Goal: Task Accomplishment & Management: Use online tool/utility

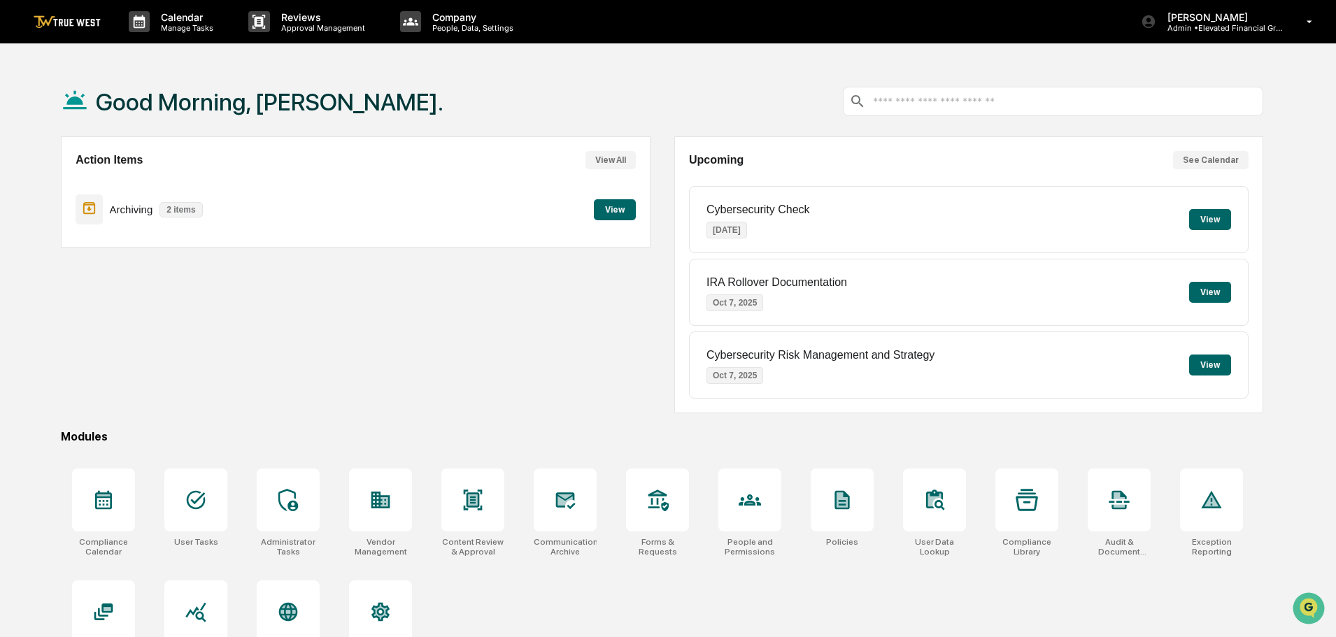
click at [613, 209] on button "View" at bounding box center [615, 209] width 42 height 21
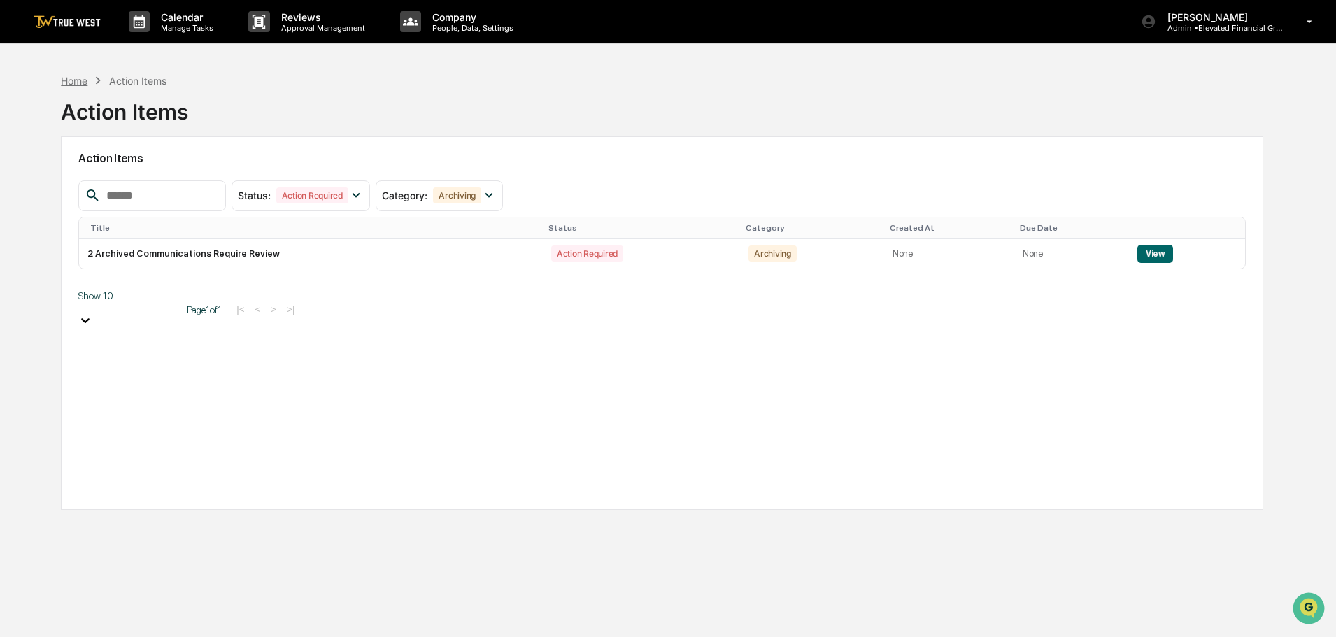
click at [77, 82] on div "Home" at bounding box center [74, 81] width 27 height 12
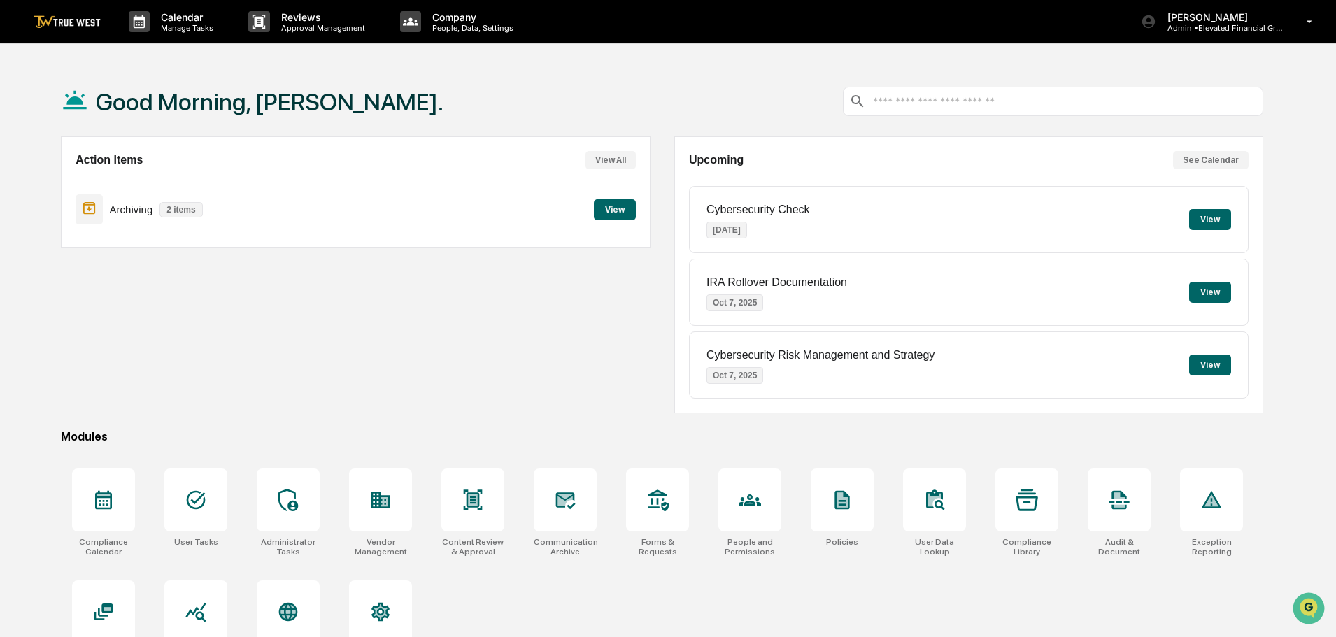
click at [605, 211] on button "View" at bounding box center [615, 209] width 42 height 21
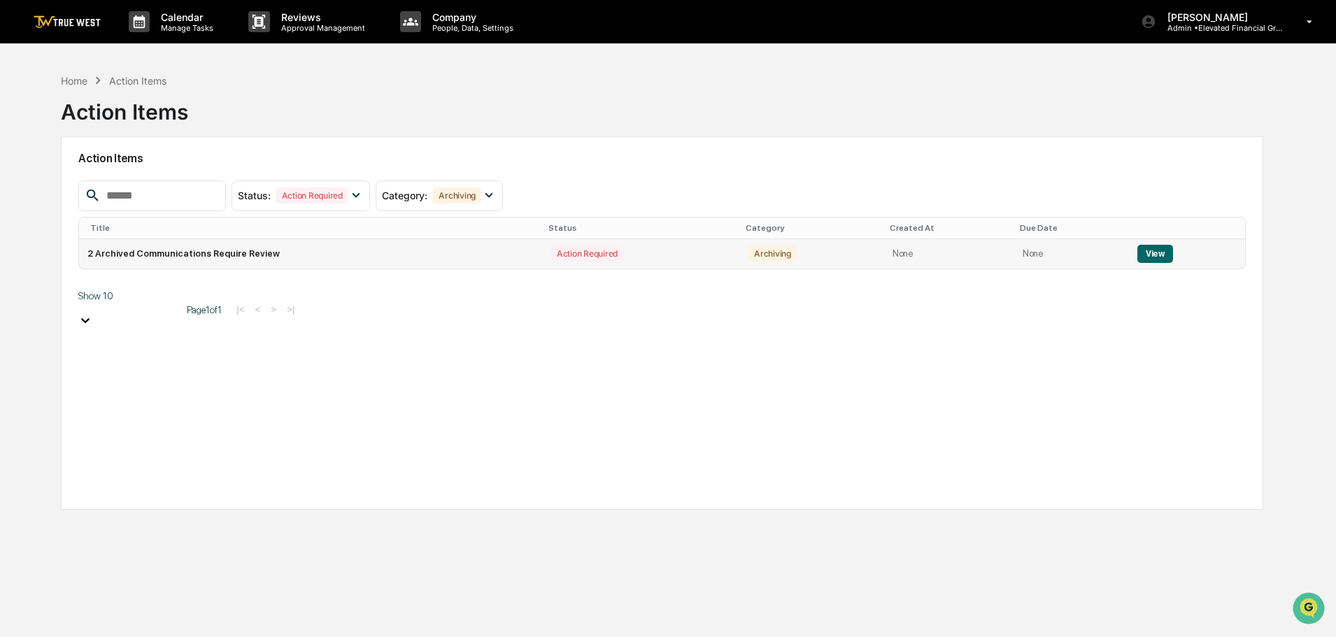
click at [1154, 250] on button "View" at bounding box center [1156, 254] width 36 height 18
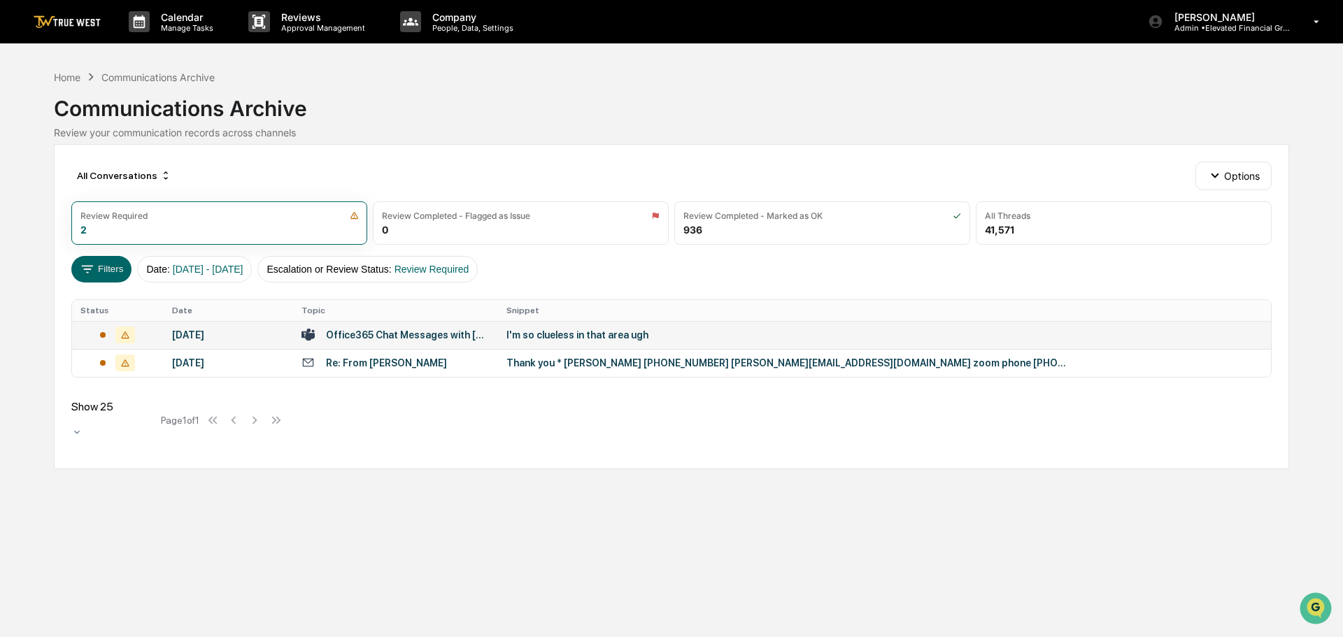
click at [581, 336] on div "I'm so clueless in that area ugh" at bounding box center [787, 335] width 560 height 11
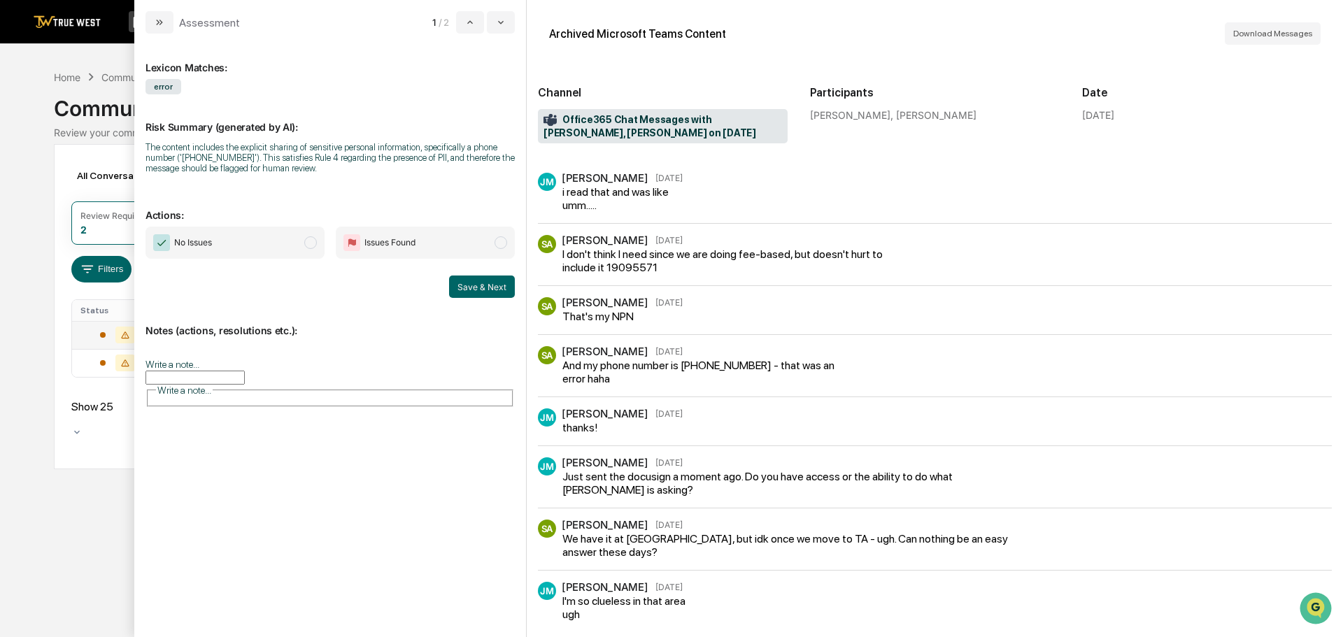
scroll to position [124, 0]
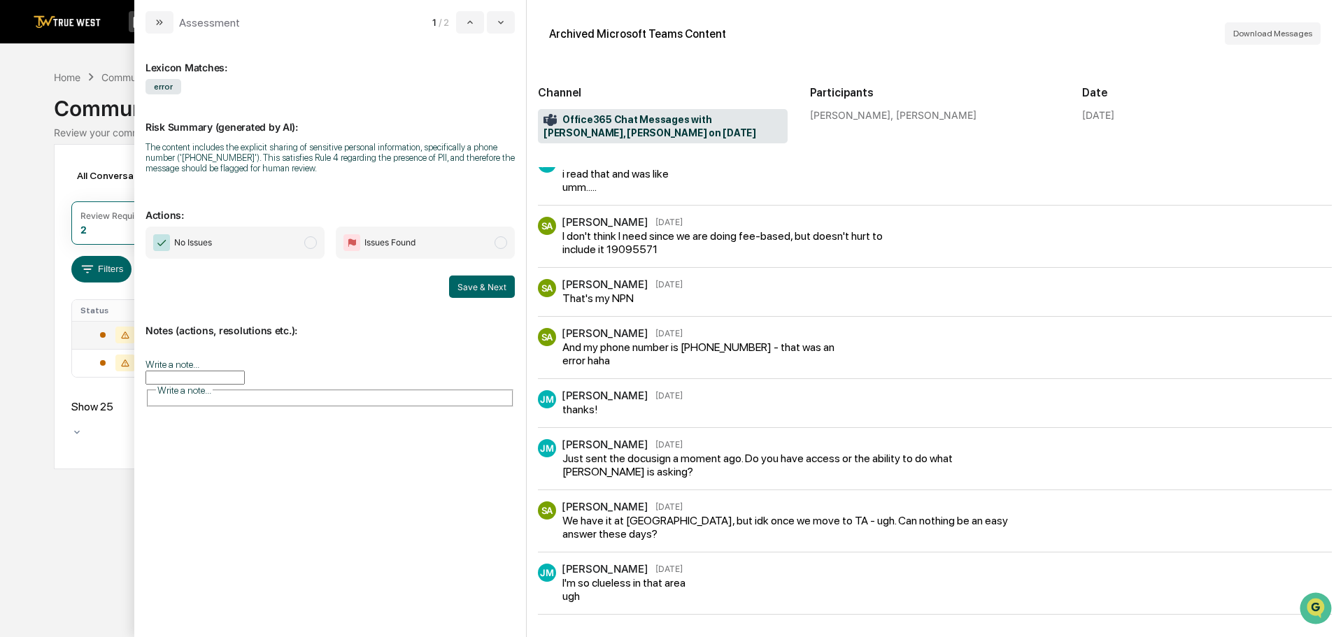
click at [311, 243] on span "modal" at bounding box center [310, 242] width 13 height 13
click at [479, 289] on button "Save & Next" at bounding box center [482, 287] width 66 height 22
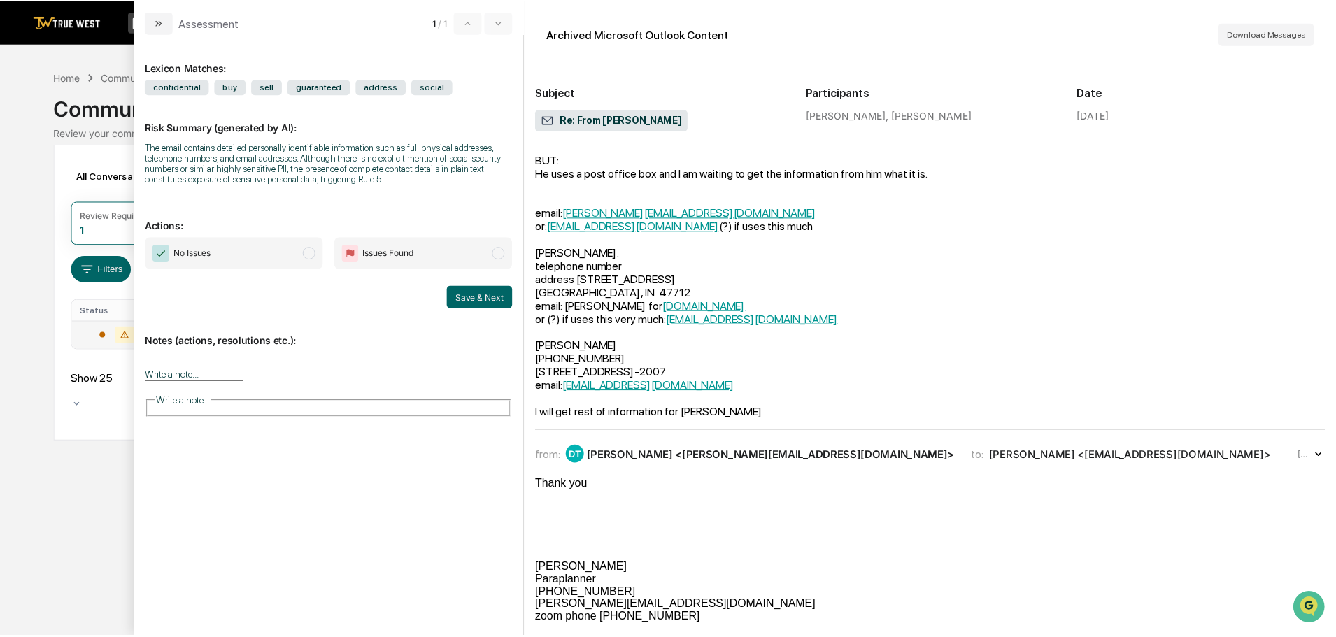
scroll to position [111, 0]
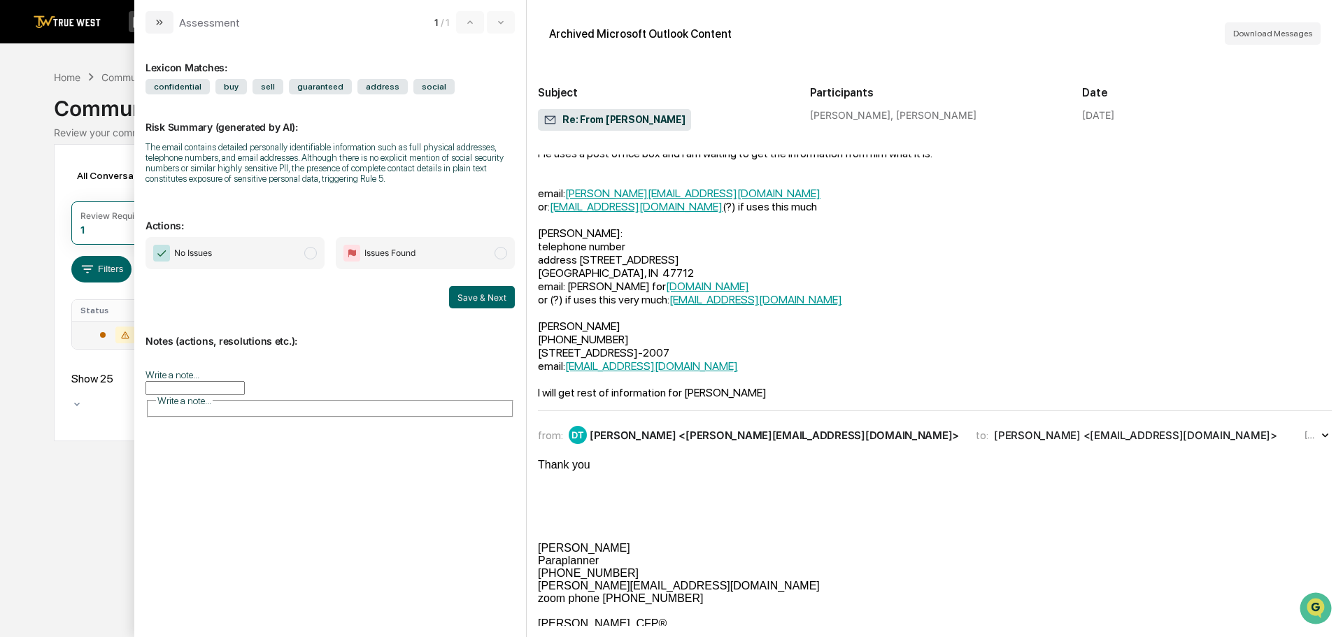
click at [309, 253] on span "modal" at bounding box center [310, 253] width 13 height 13
click at [482, 299] on button "Save & Next" at bounding box center [482, 297] width 66 height 22
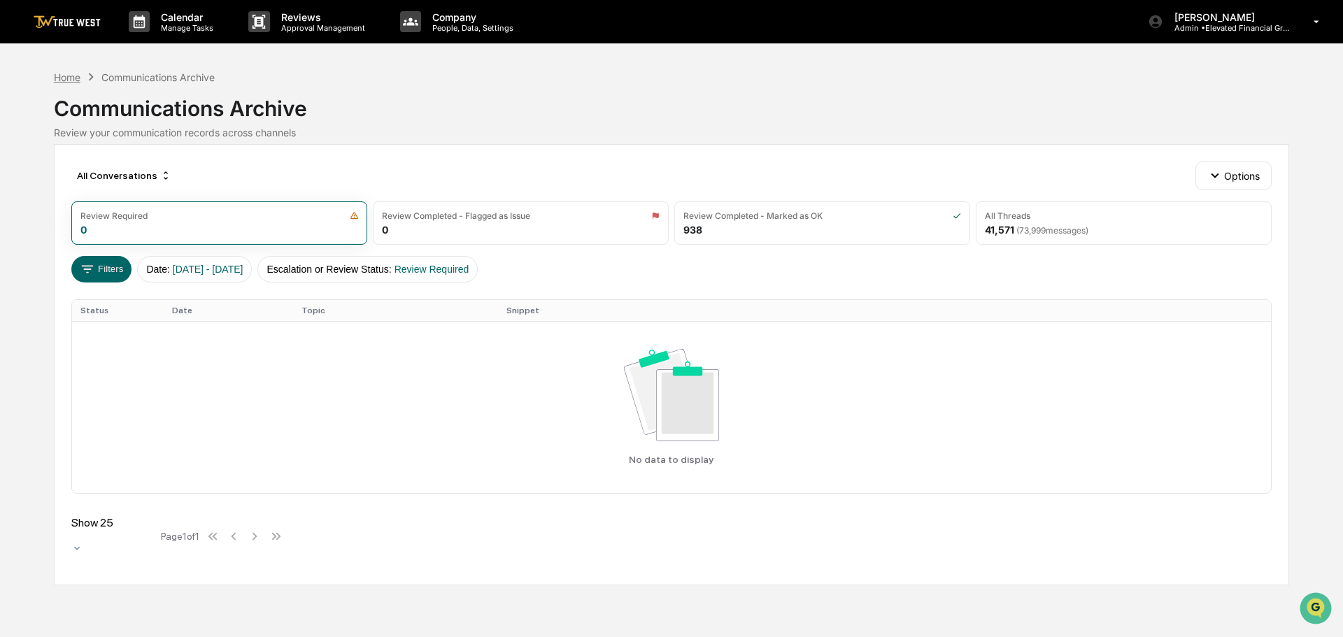
click at [57, 78] on div "Home" at bounding box center [67, 77] width 27 height 12
